Goal: Task Accomplishment & Management: Complete application form

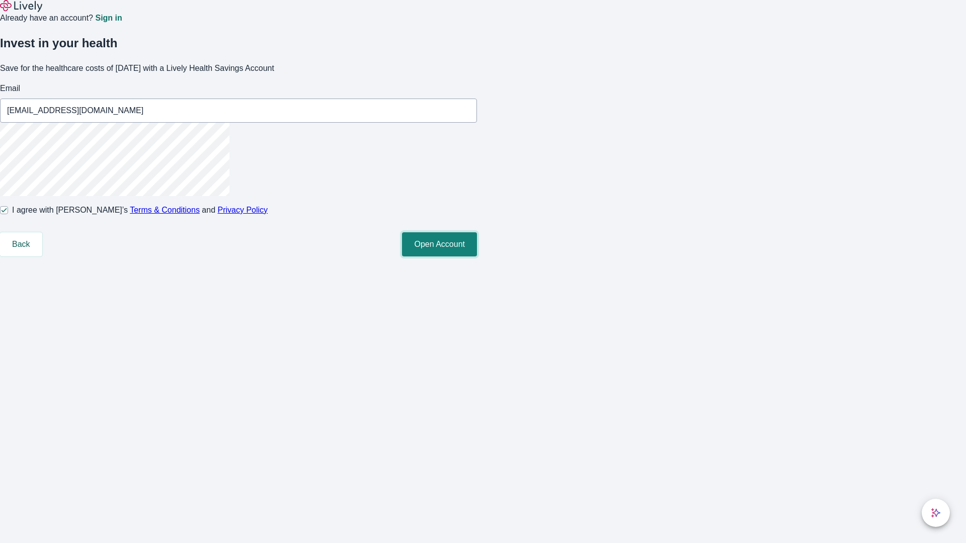
click at [477, 257] on button "Open Account" at bounding box center [439, 244] width 75 height 24
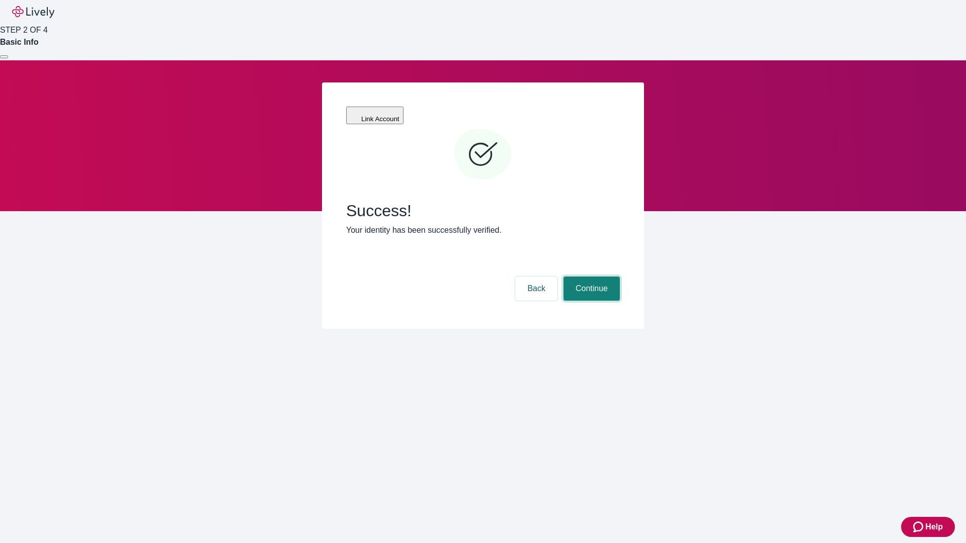
click at [590, 277] on button "Continue" at bounding box center [591, 289] width 56 height 24
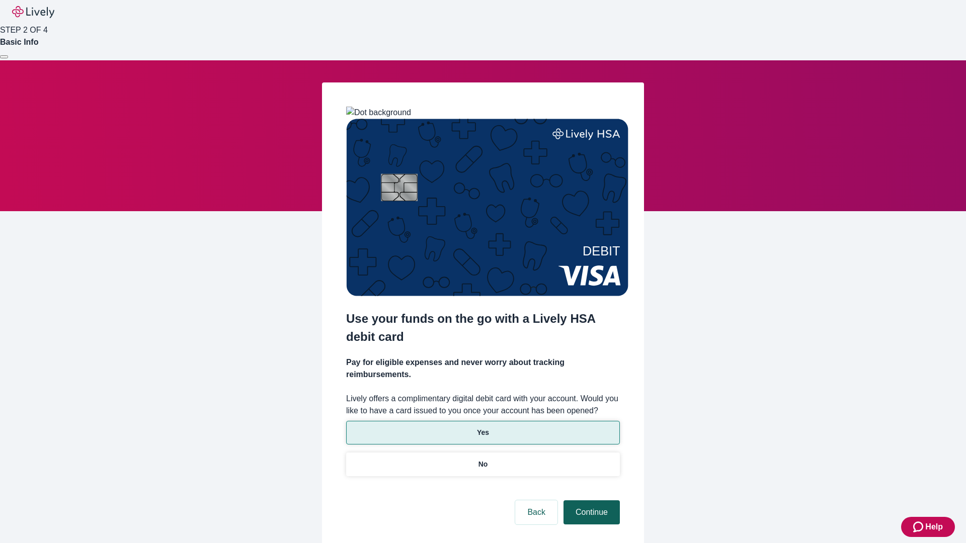
click at [482, 459] on p "No" at bounding box center [483, 464] width 10 height 11
click at [590, 501] on button "Continue" at bounding box center [591, 513] width 56 height 24
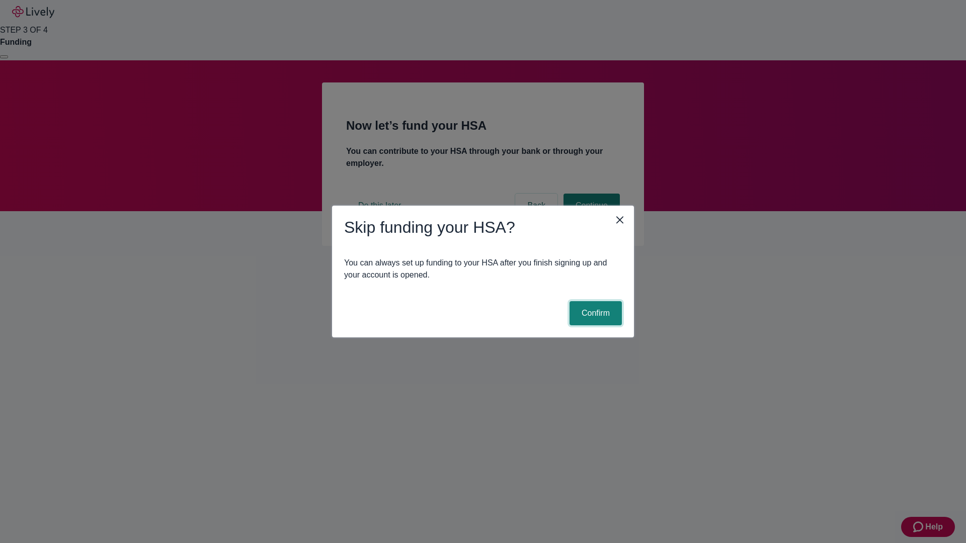
click at [594, 313] on button "Confirm" at bounding box center [596, 313] width 52 height 24
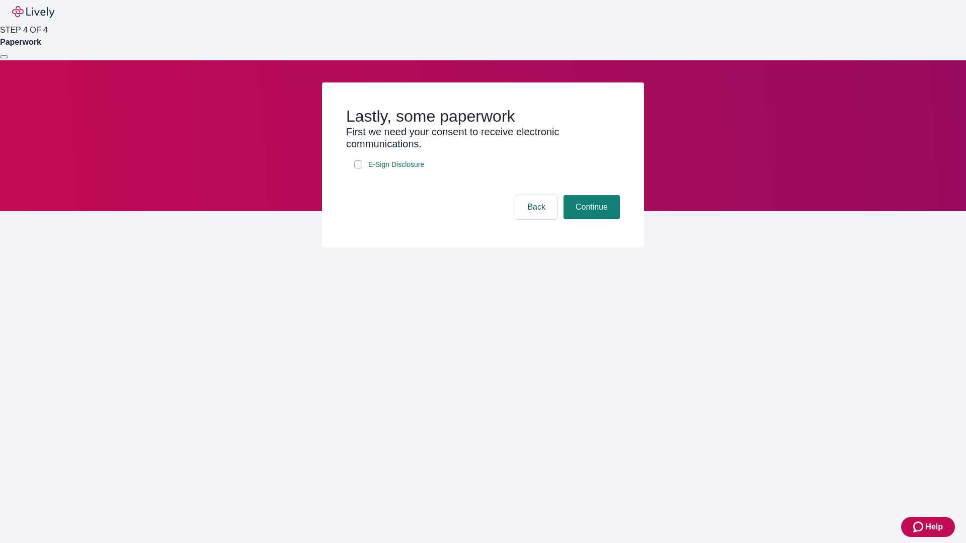
click at [358, 169] on input "E-Sign Disclosure" at bounding box center [358, 164] width 8 height 8
checkbox input "true"
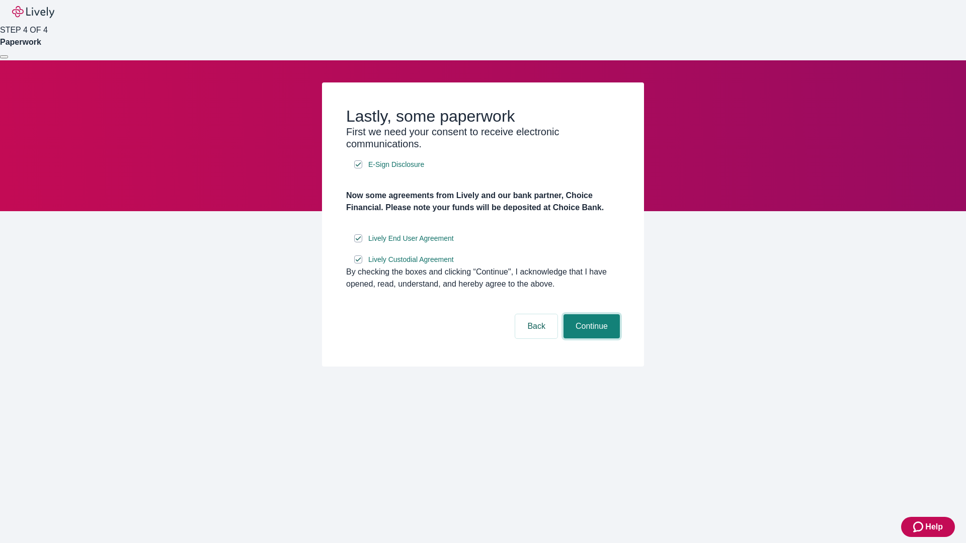
click at [590, 339] on button "Continue" at bounding box center [591, 326] width 56 height 24
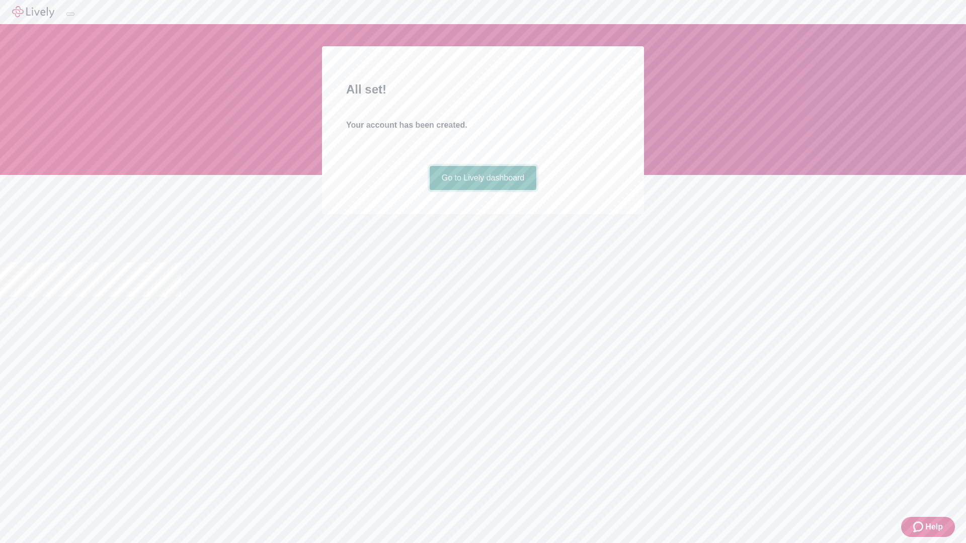
click at [482, 190] on link "Go to Lively dashboard" at bounding box center [483, 178] width 107 height 24
